Goal: Task Accomplishment & Management: Manage account settings

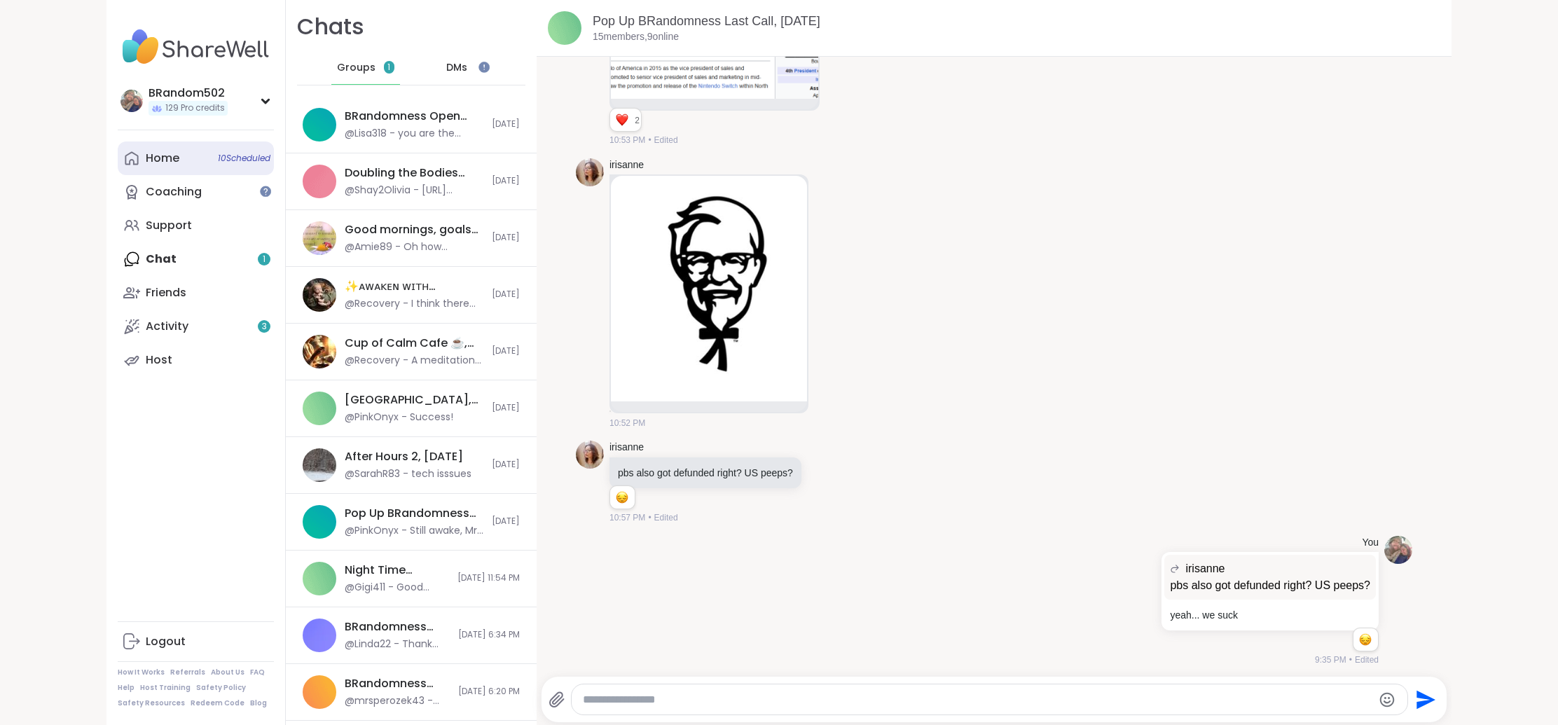
click at [174, 160] on div "Home 10 Scheduled" at bounding box center [163, 158] width 34 height 15
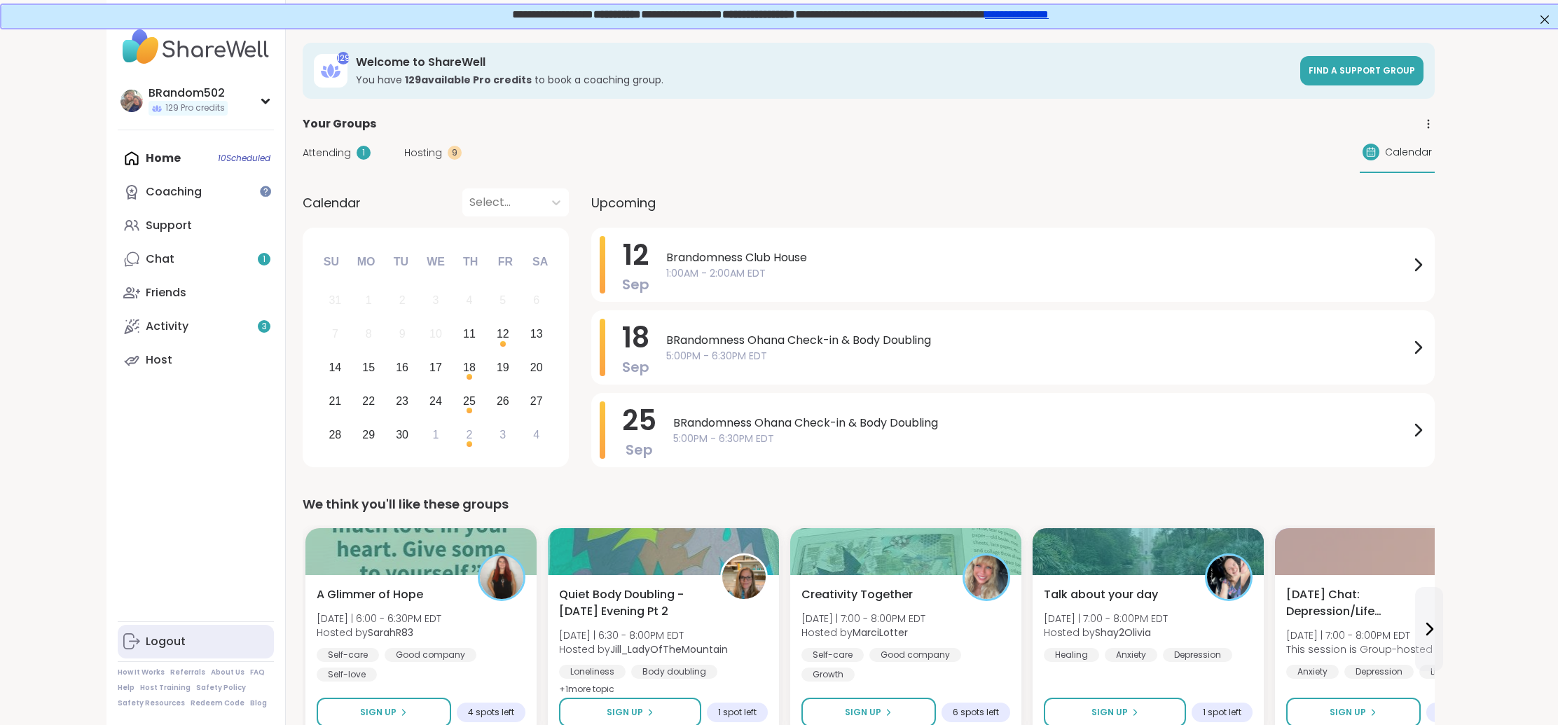
click at [177, 648] on div "Logout" at bounding box center [166, 641] width 40 height 15
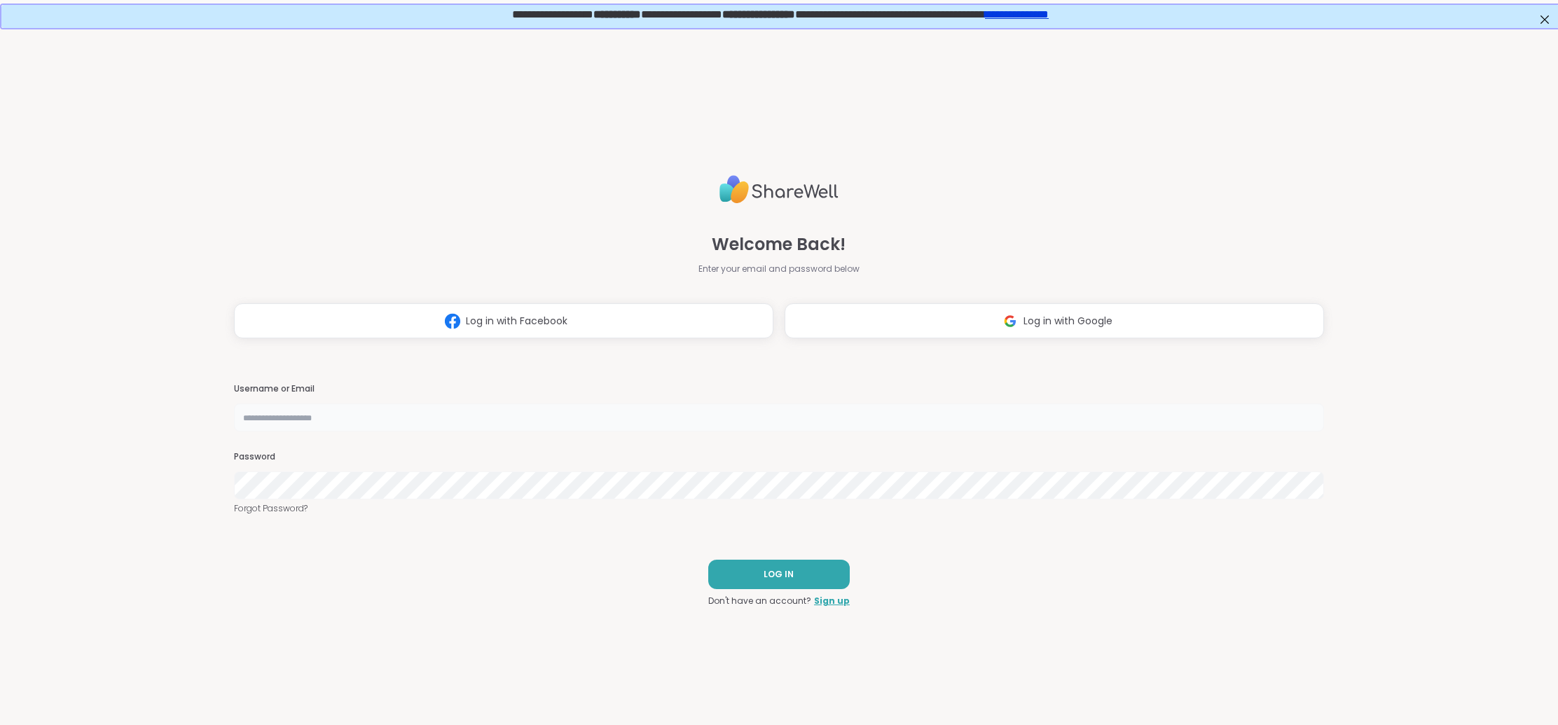
type input "**********"
click at [951, 313] on button "Log in with Google" at bounding box center [1054, 320] width 539 height 35
